Goal: Communication & Community: Answer question/provide support

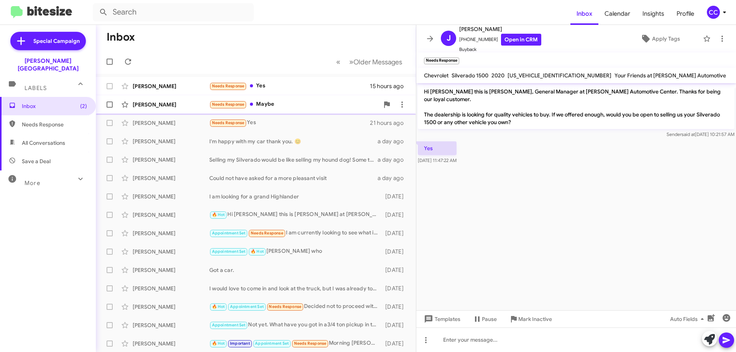
click at [150, 101] on div "[PERSON_NAME]" at bounding box center [171, 105] width 77 height 8
click at [507, 37] on link "Open in CRM" at bounding box center [521, 40] width 40 height 12
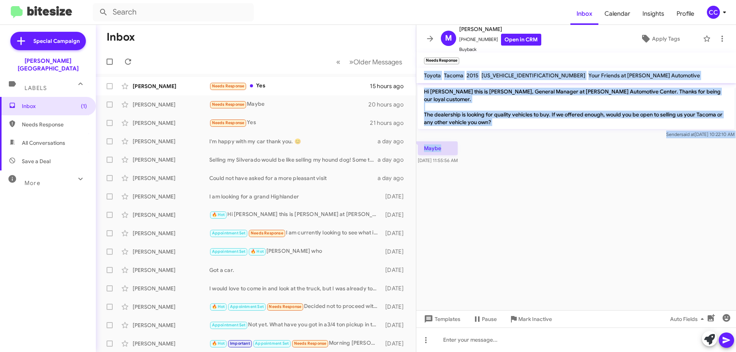
drag, startPoint x: 467, startPoint y: 139, endPoint x: 425, endPoint y: 77, distance: 74.9
click at [425, 77] on div "M [PERSON_NAME] [PHONE_NUMBER] Open in CRM Buyback Apply Tags Needs Response × …" at bounding box center [577, 189] width 320 height 328
copy div "Toyota Tacoma 2015 [US_VEHICLE_IDENTIFICATION_NUMBER] Your Friends at [PERSON_N…"
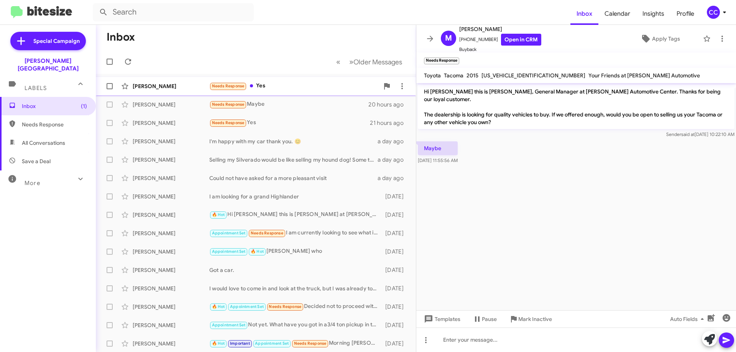
click at [141, 86] on div "[PERSON_NAME]" at bounding box center [171, 86] width 77 height 8
click at [153, 86] on div "[PERSON_NAME]" at bounding box center [171, 86] width 77 height 8
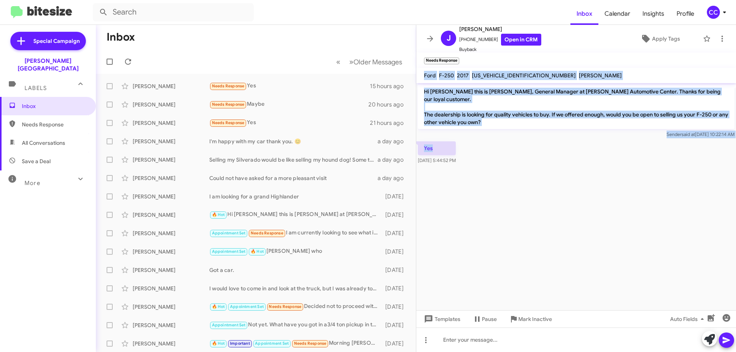
drag, startPoint x: 438, startPoint y: 140, endPoint x: 424, endPoint y: 79, distance: 61.9
click at [424, 79] on div "[PERSON_NAME] [PHONE_NUMBER] Open in CRM Buyback Apply Tags Needs Response × Fo…" at bounding box center [577, 189] width 320 height 328
copy div "Ford F-250 2017 [US_VEHICLE_IDENTIFICATION_NUMBER] [PERSON_NAME] Hi [PERSON_NAM…"
click at [515, 38] on link "Open in CRM" at bounding box center [521, 40] width 40 height 12
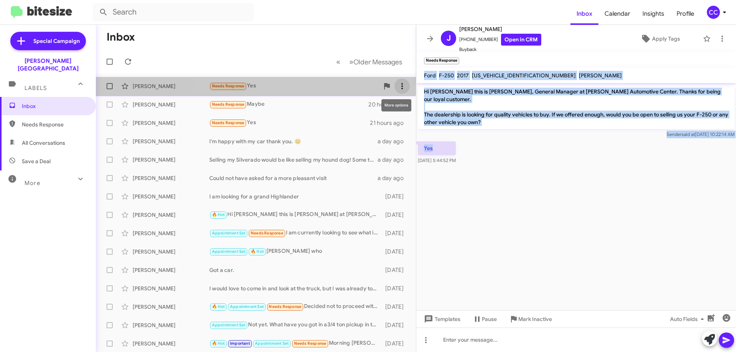
click at [398, 82] on icon at bounding box center [402, 86] width 9 height 9
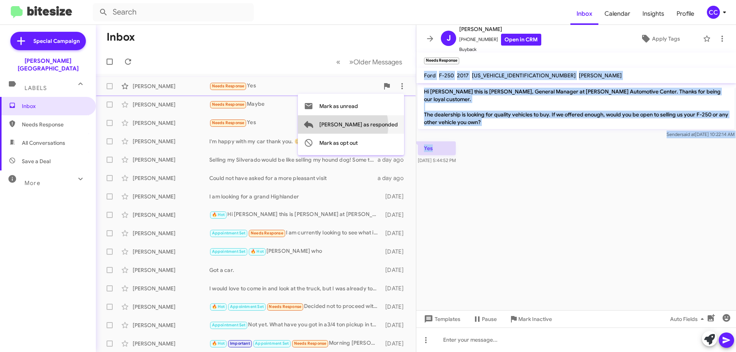
click at [374, 126] on span "[PERSON_NAME] as responded" at bounding box center [358, 124] width 79 height 18
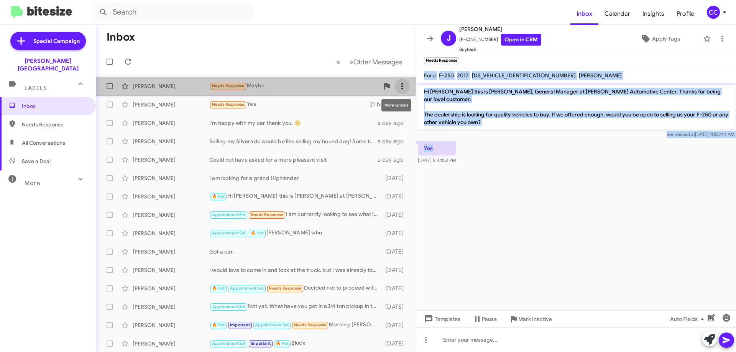
click at [399, 81] on button at bounding box center [402, 86] width 15 height 15
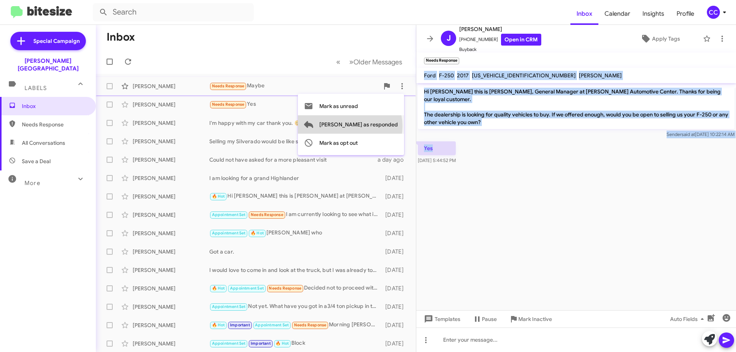
click at [381, 126] on span "[PERSON_NAME] as responded" at bounding box center [358, 124] width 79 height 18
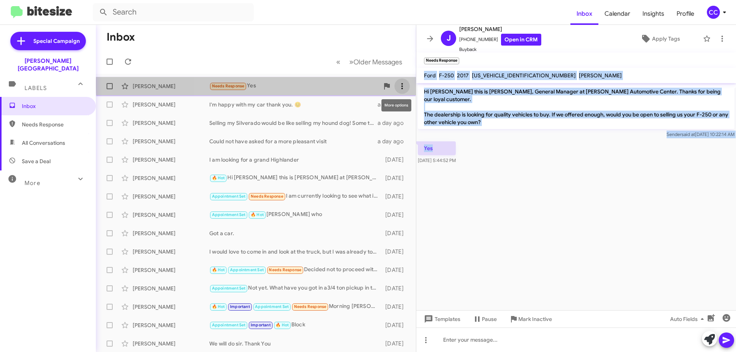
click at [402, 85] on icon at bounding box center [403, 86] width 2 height 6
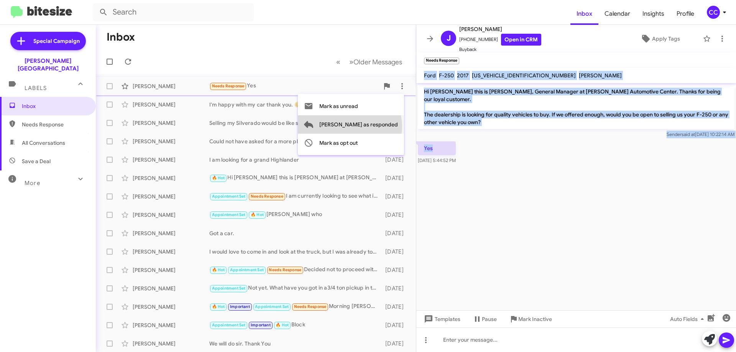
click at [380, 127] on span "[PERSON_NAME] as responded" at bounding box center [358, 124] width 79 height 18
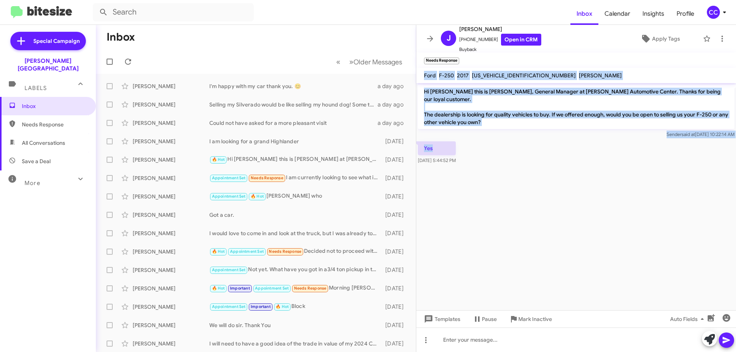
click at [58, 121] on span "Needs Response" at bounding box center [54, 125] width 65 height 8
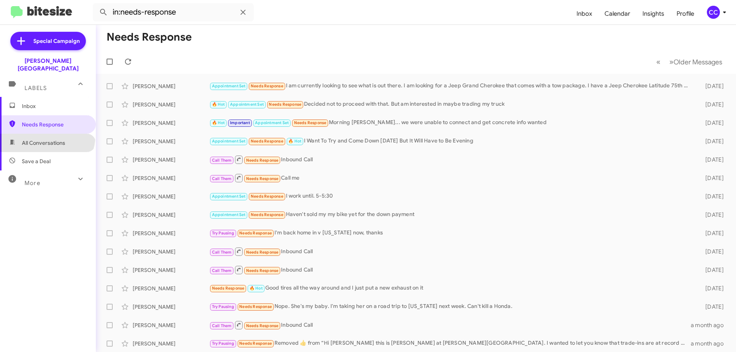
click at [46, 134] on span "All Conversations" at bounding box center [48, 143] width 96 height 18
type input "in:all-conversations"
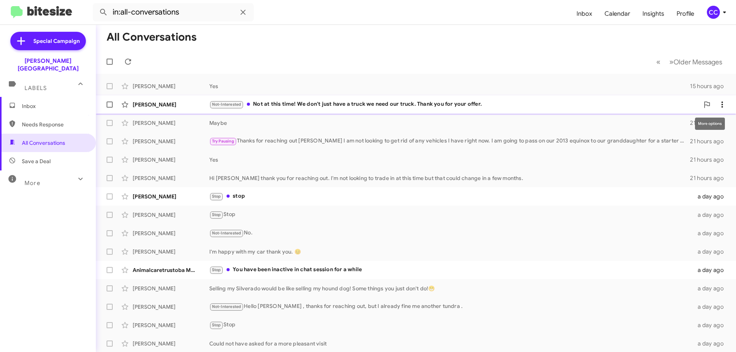
click at [719, 104] on icon at bounding box center [722, 104] width 9 height 9
click at [672, 126] on span "Mark as read" at bounding box center [656, 124] width 33 height 18
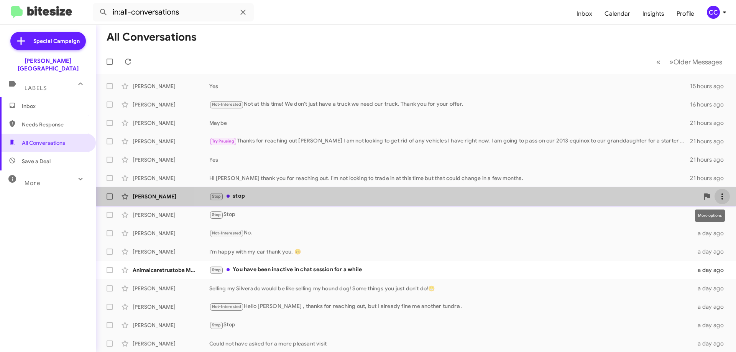
click at [720, 197] on icon at bounding box center [722, 196] width 9 height 9
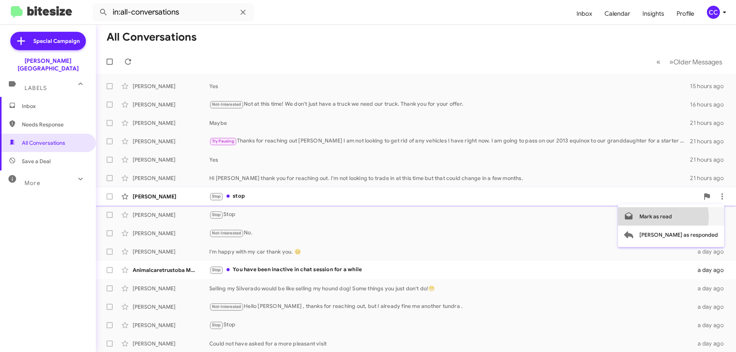
click at [672, 217] on span "Mark as read" at bounding box center [656, 216] width 33 height 18
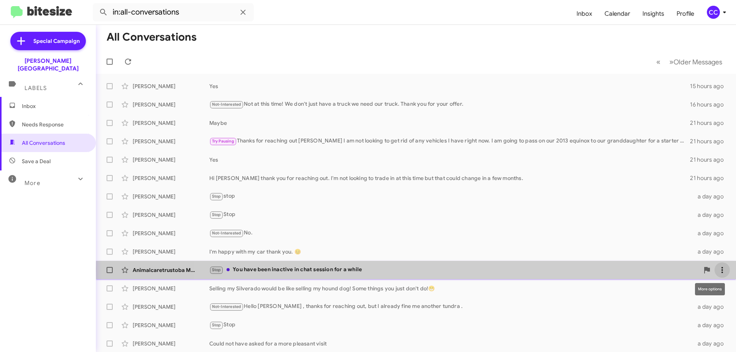
click at [721, 270] on icon at bounding box center [722, 270] width 9 height 9
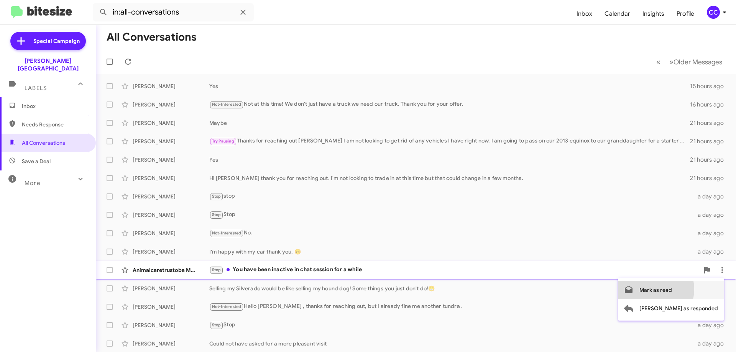
click at [672, 290] on span "Mark as read" at bounding box center [656, 290] width 33 height 18
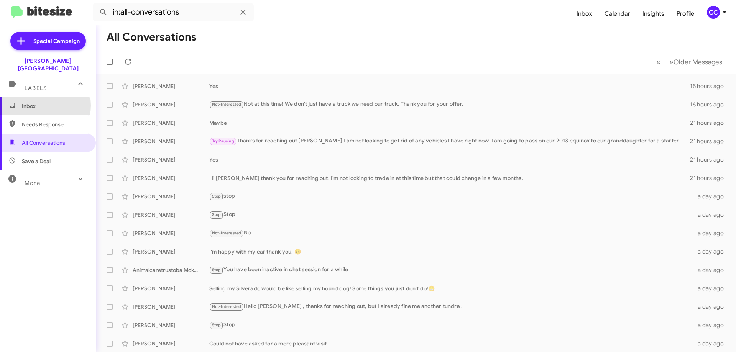
click at [37, 102] on span "Inbox" at bounding box center [54, 106] width 65 height 8
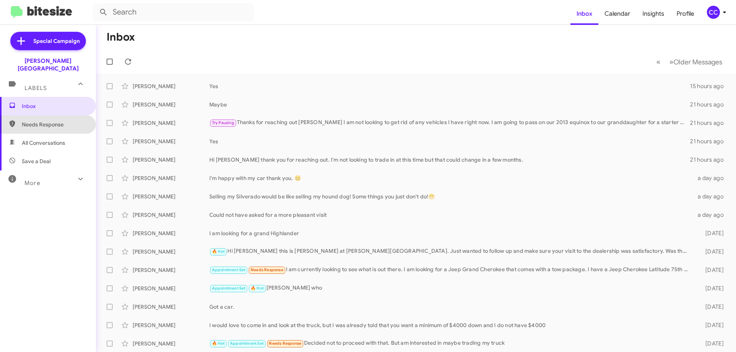
click at [50, 121] on span "Needs Response" at bounding box center [54, 125] width 65 height 8
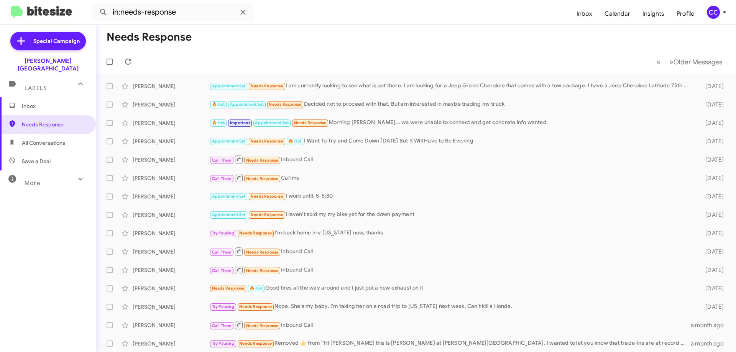
click at [56, 139] on span "All Conversations" at bounding box center [43, 143] width 43 height 8
type input "in:all-conversations"
